Goal: Task Accomplishment & Management: Use online tool/utility

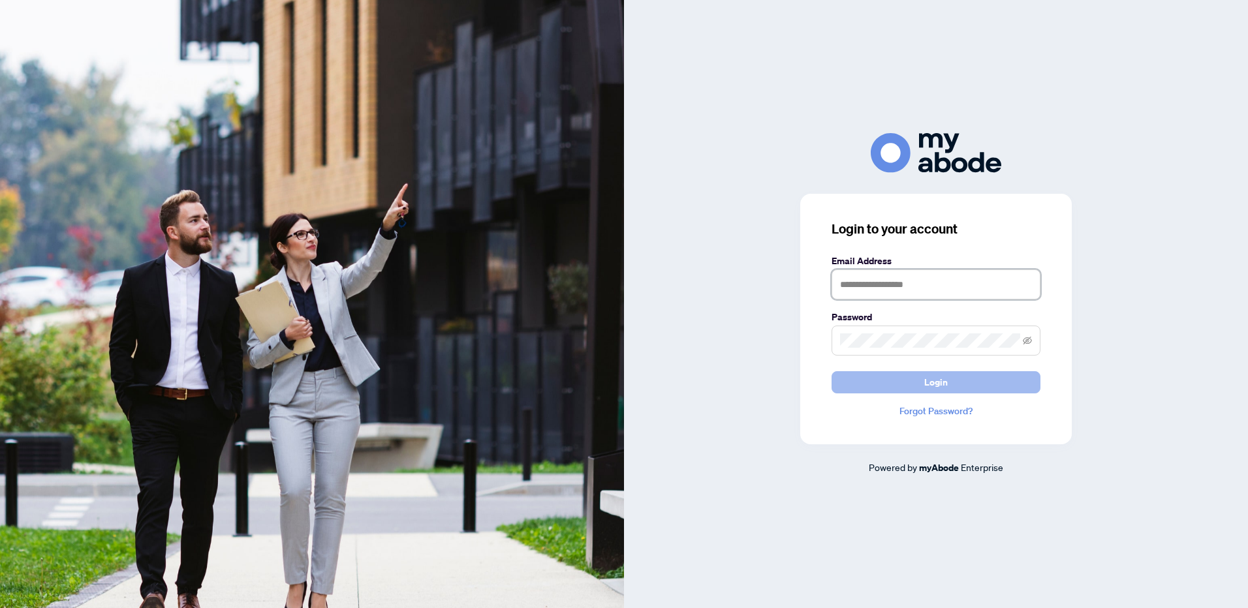
type input "**********"
click at [950, 382] on button "Login" at bounding box center [936, 382] width 209 height 22
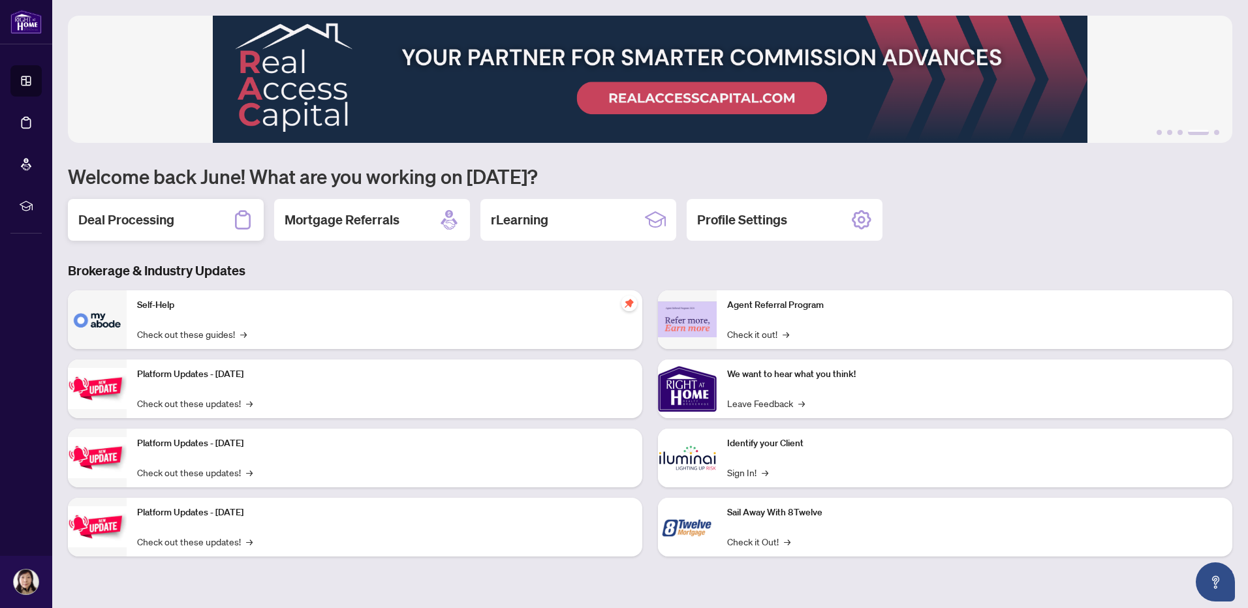
click at [144, 208] on div "Deal Processing" at bounding box center [166, 220] width 196 height 42
